Goal: Find contact information: Find contact information

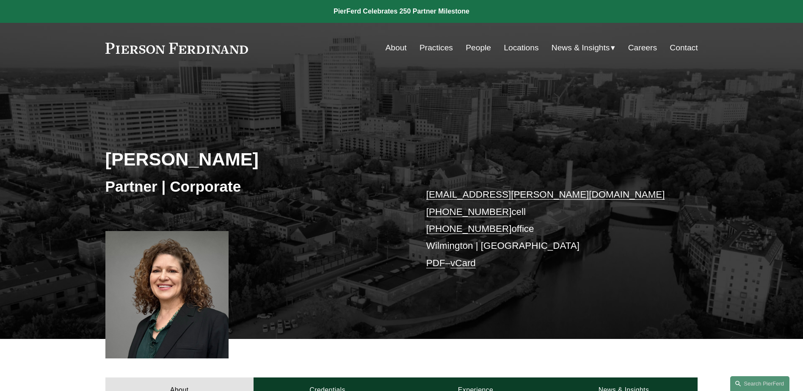
click at [504, 44] on link "Locations" at bounding box center [521, 48] width 35 height 16
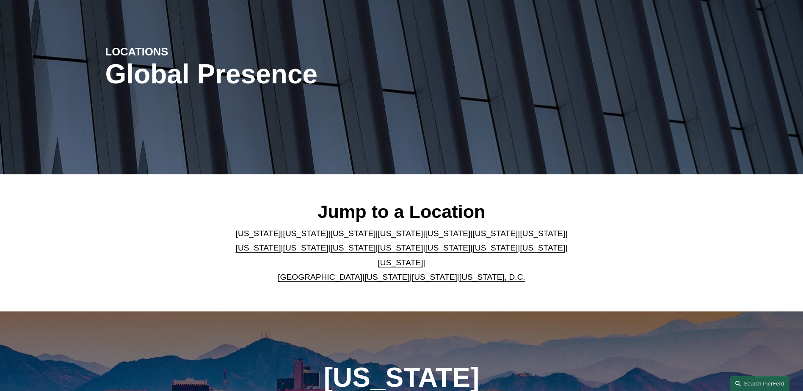
scroll to position [85, 0]
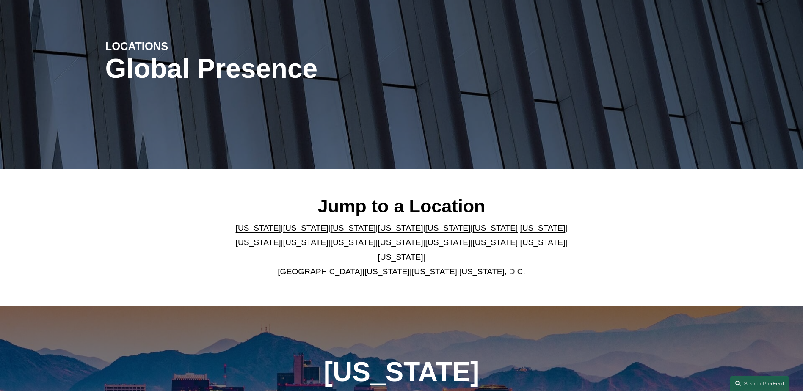
click at [425, 230] on link "[US_STATE]" at bounding box center [447, 227] width 45 height 9
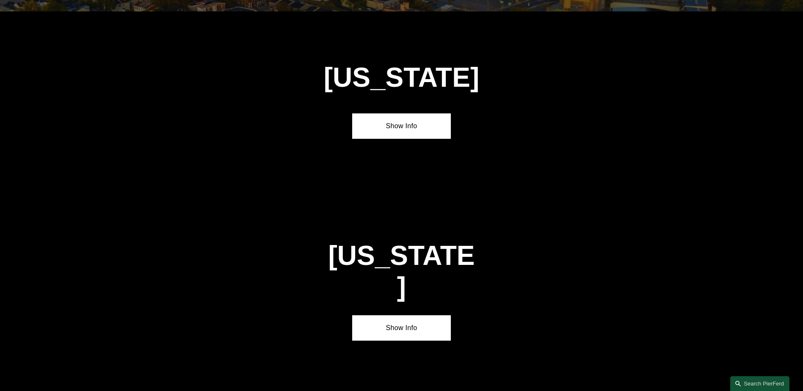
scroll to position [1097, 0]
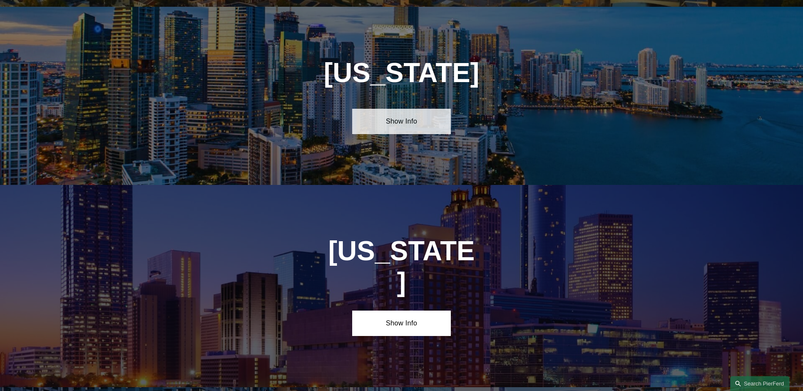
click at [402, 119] on link "Show Info" at bounding box center [401, 121] width 99 height 25
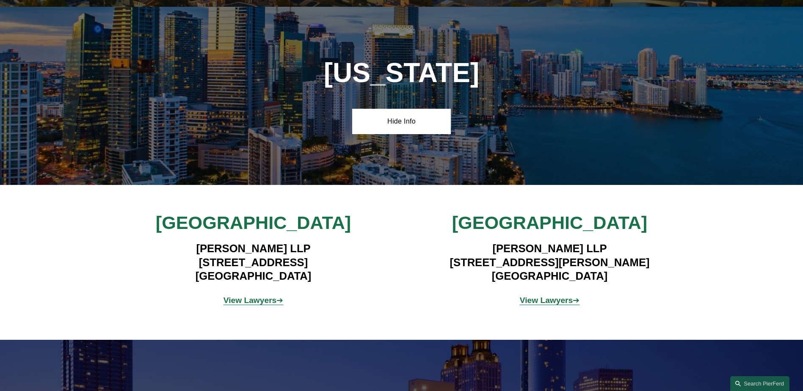
click at [270, 293] on p "View Lawyers ➔" at bounding box center [253, 300] width 198 height 15
click at [253, 296] on strong "View Lawyers" at bounding box center [249, 300] width 53 height 9
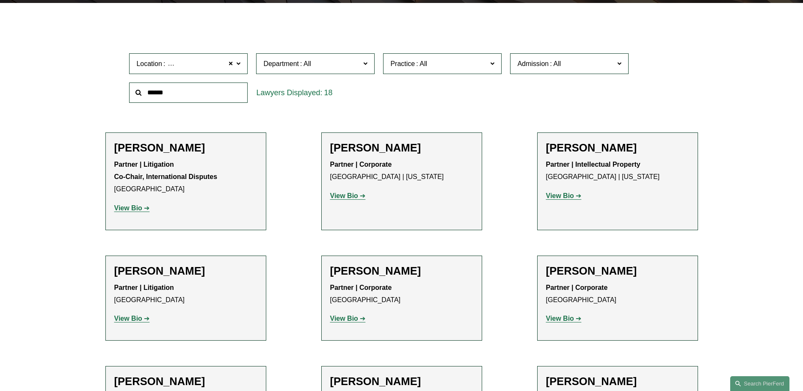
scroll to position [254, 0]
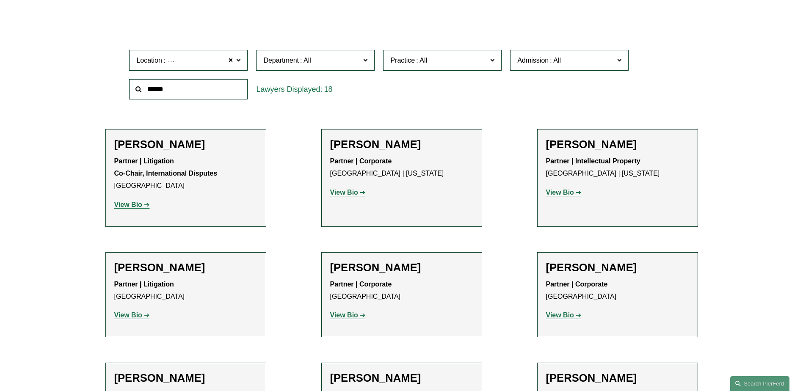
click at [343, 193] on strong "View Bio" at bounding box center [344, 192] width 28 height 7
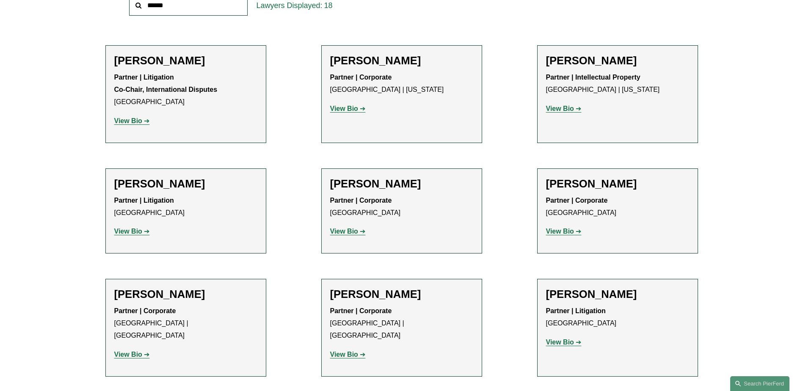
scroll to position [339, 0]
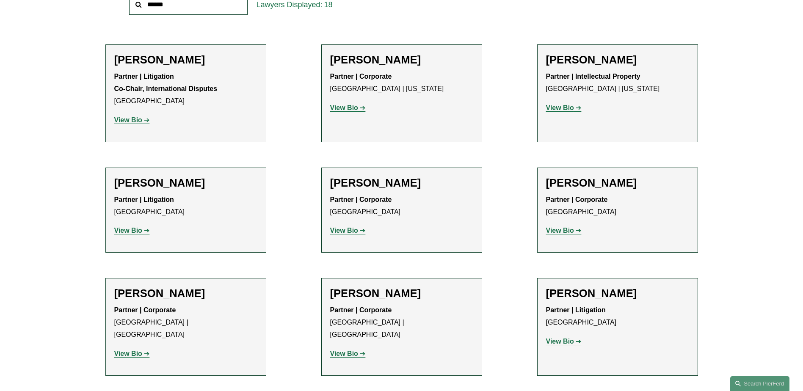
click at [569, 228] on strong "View Bio" at bounding box center [560, 230] width 28 height 7
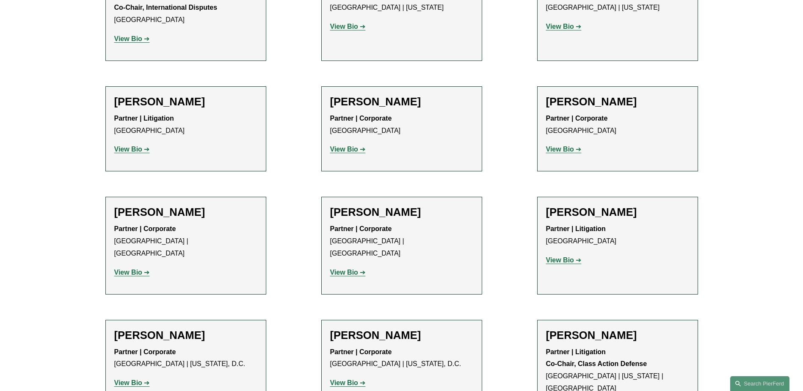
scroll to position [423, 0]
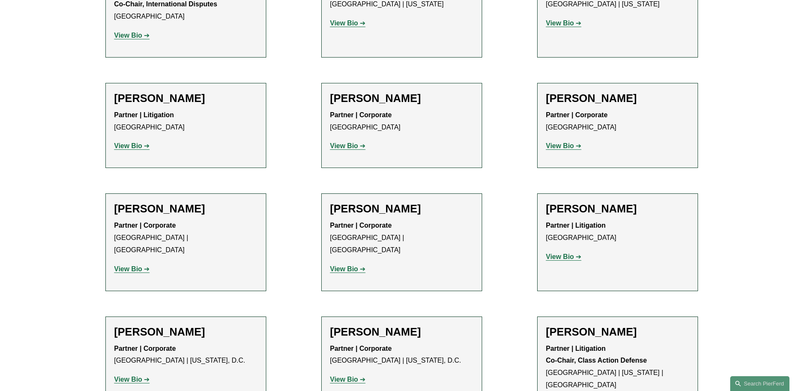
click at [347, 265] on strong "View Bio" at bounding box center [344, 268] width 28 height 7
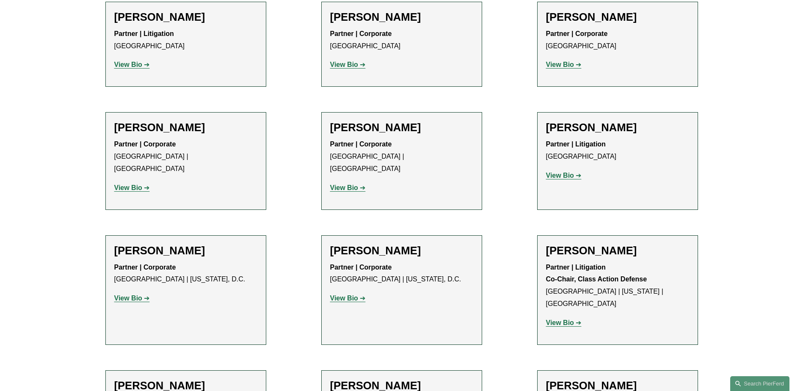
scroll to position [508, 0]
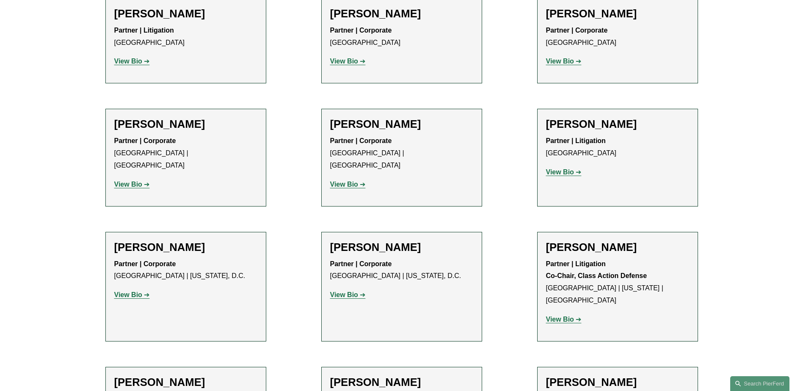
click at [554, 173] on strong "View Bio" at bounding box center [560, 171] width 28 height 7
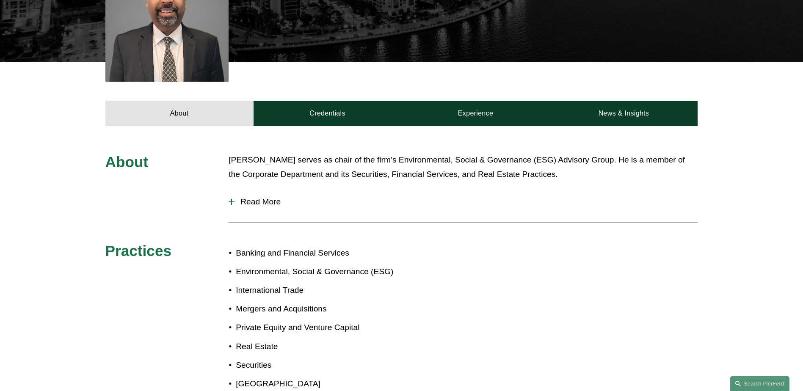
scroll to position [296, 0]
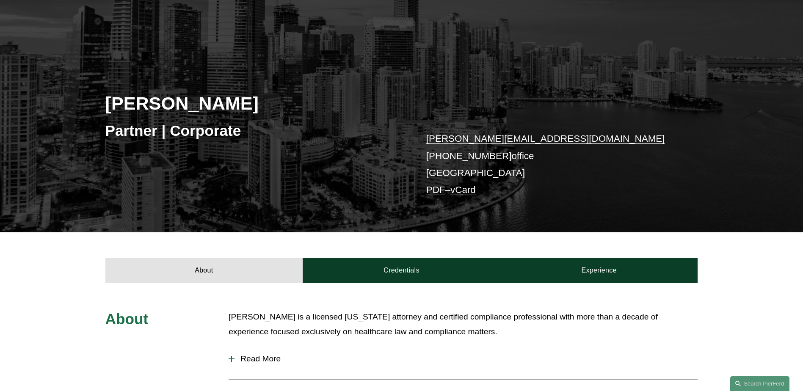
scroll to position [169, 0]
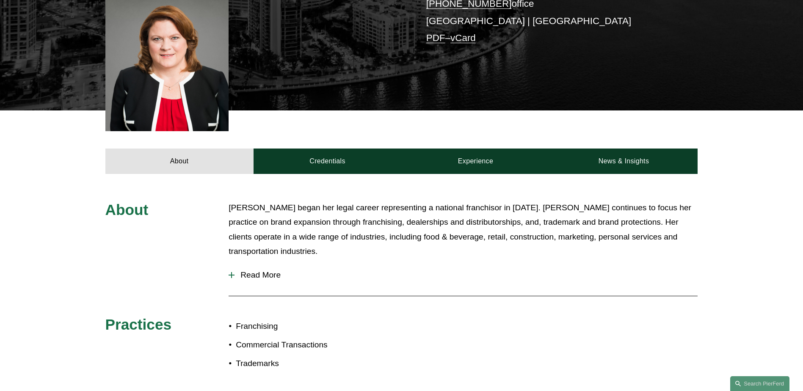
scroll to position [254, 0]
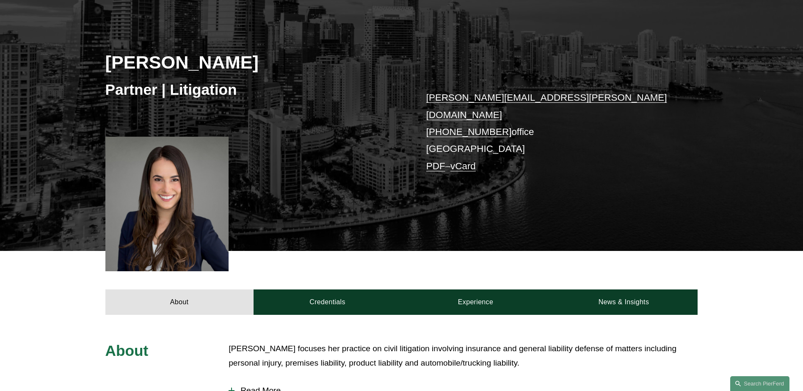
scroll to position [42, 0]
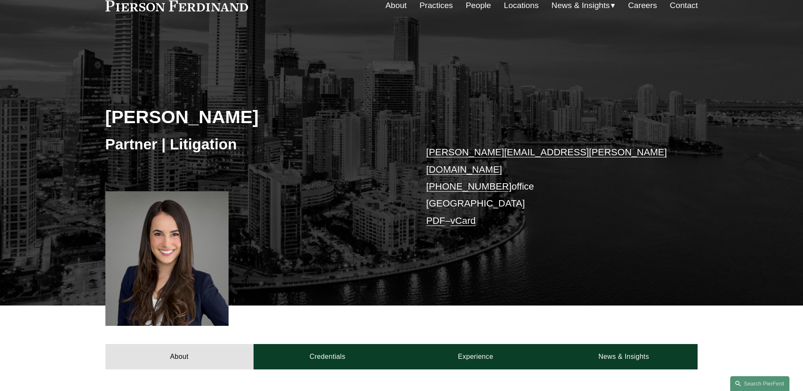
click at [459, 151] on link "[PERSON_NAME][EMAIL_ADDRESS][PERSON_NAME][DOMAIN_NAME]" at bounding box center [546, 161] width 241 height 28
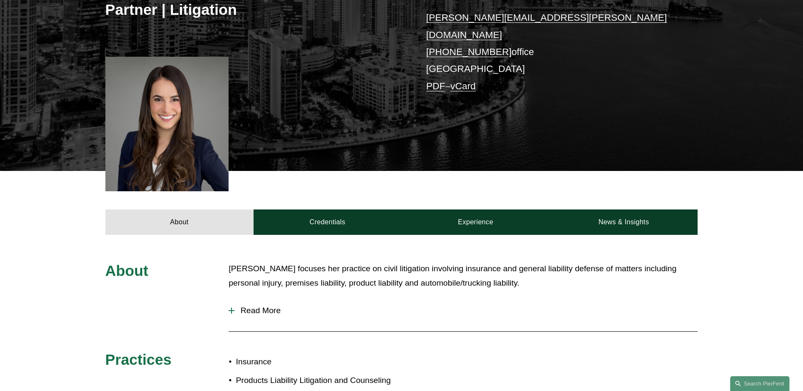
scroll to position [212, 0]
